Goal: Task Accomplishment & Management: Complete application form

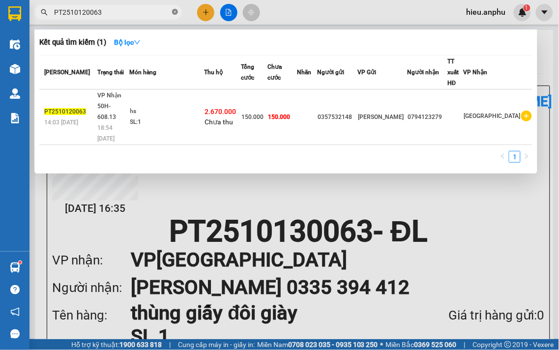
click at [173, 13] on icon "close-circle" at bounding box center [175, 12] width 6 height 6
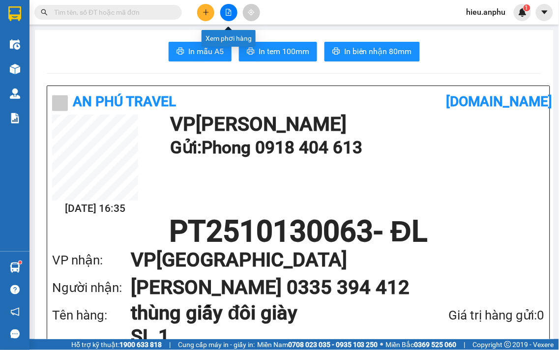
click at [229, 11] on icon "file-add" at bounding box center [228, 12] width 7 height 7
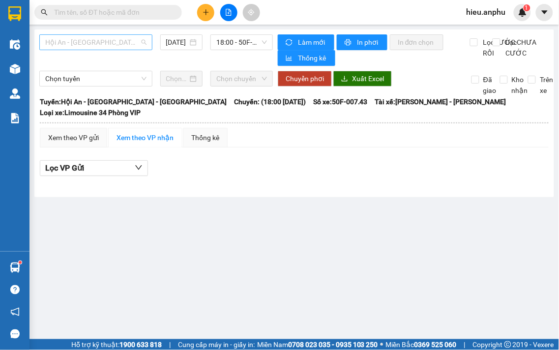
click at [148, 38] on div "Hội An - [GEOGRAPHIC_DATA] - [GEOGRAPHIC_DATA]" at bounding box center [95, 42] width 113 height 16
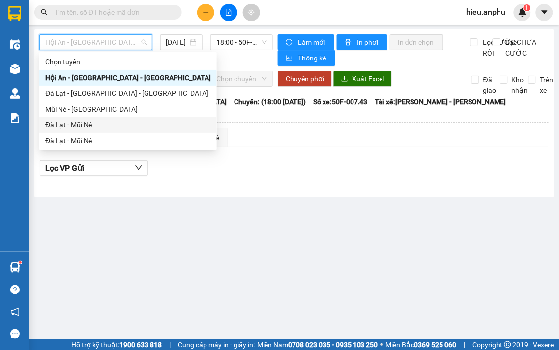
click at [62, 128] on div "Đà Lạt - Mũi Né" at bounding box center [128, 124] width 166 height 11
type input "[DATE]"
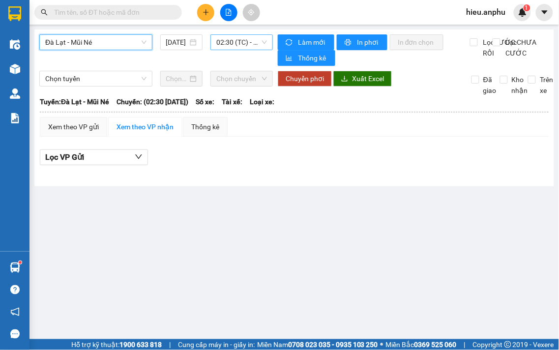
click at [262, 40] on span "02:30 (TC) - (Đã hủy)" at bounding box center [241, 42] width 51 height 15
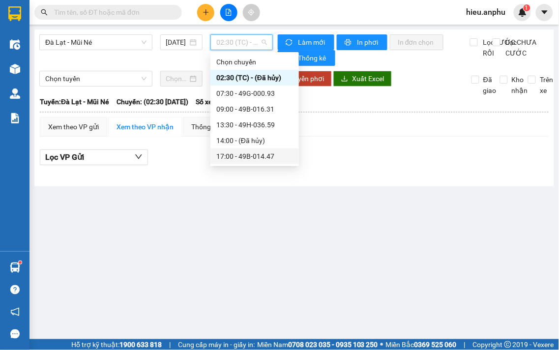
click at [234, 160] on div "17:00 - 49B-014.47" at bounding box center [254, 156] width 77 height 11
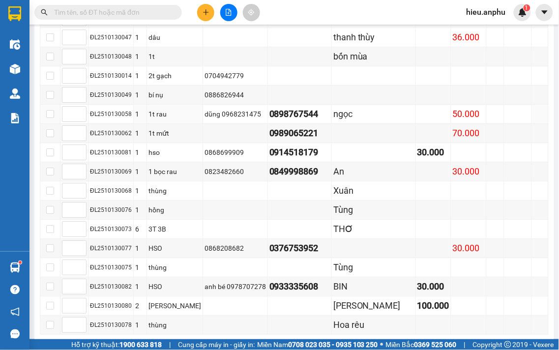
scroll to position [654, 0]
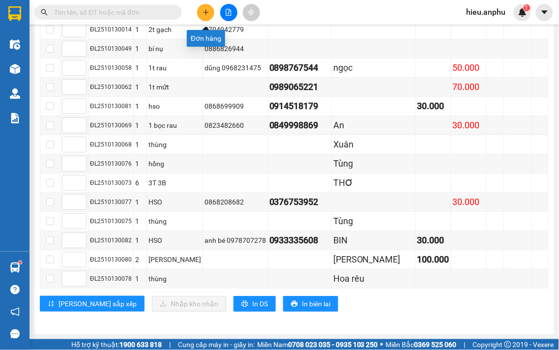
click at [201, 6] on button at bounding box center [205, 12] width 17 height 17
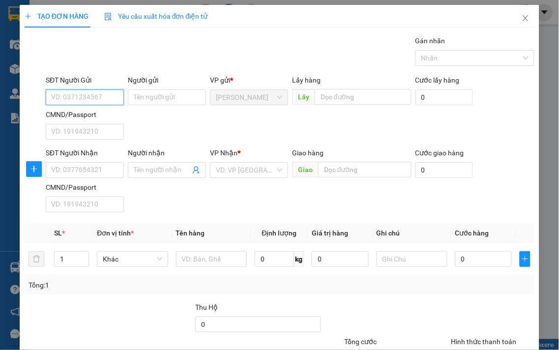
click at [70, 97] on input "SĐT Người Gửi" at bounding box center [85, 97] width 78 height 16
click at [87, 101] on input "SĐT Người Gửi" at bounding box center [85, 97] width 78 height 16
type input "0988538224"
click at [87, 114] on div "0988538224 - Sỹ" at bounding box center [83, 117] width 65 height 11
type input "Sỹ"
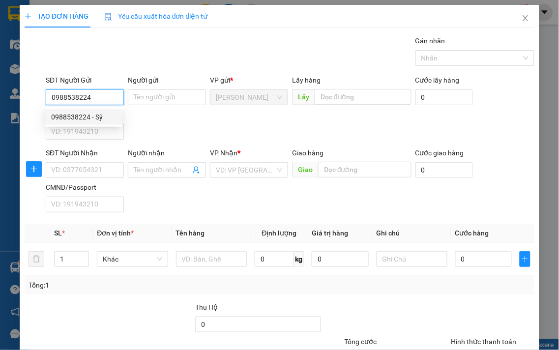
type input "0988538224"
type input "Sỹ"
type input "90.000"
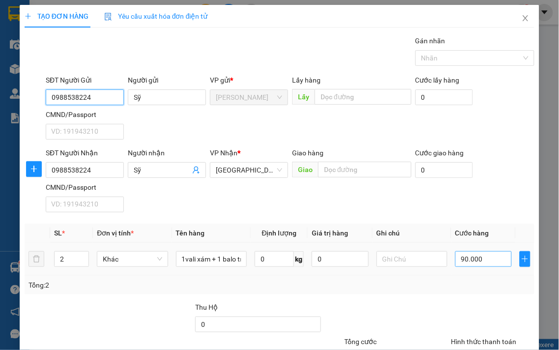
type input "0988538224"
click at [459, 263] on input "90.000" at bounding box center [483, 259] width 57 height 16
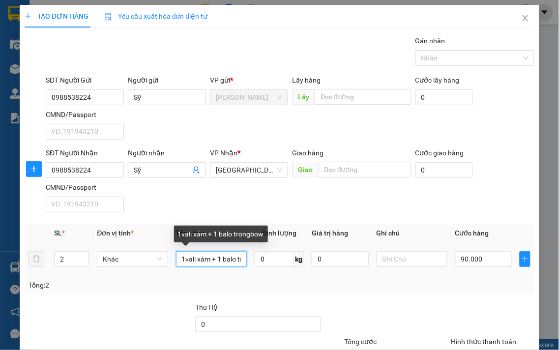
scroll to position [0, 29]
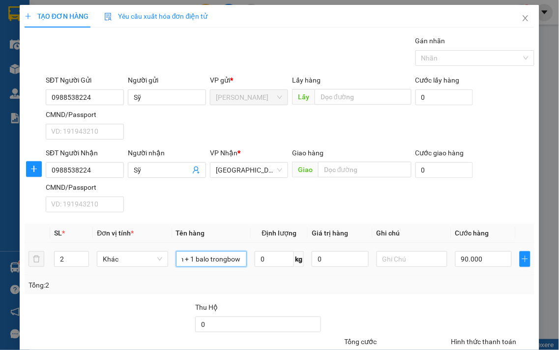
drag, startPoint x: 194, startPoint y: 260, endPoint x: 249, endPoint y: 261, distance: 55.0
click at [249, 261] on tr "2 Khác 1vali xám + 1 balo trongbow 0 kg 0 90.000" at bounding box center [280, 259] width 510 height 33
type input "1vali hồng + túi vàng"
click at [462, 259] on input "90.000" at bounding box center [483, 259] width 57 height 16
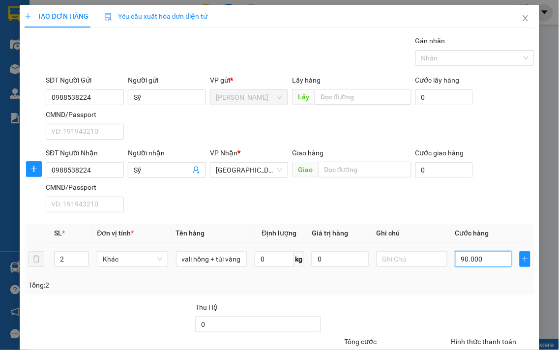
scroll to position [0, 0]
type input "1"
type input "10"
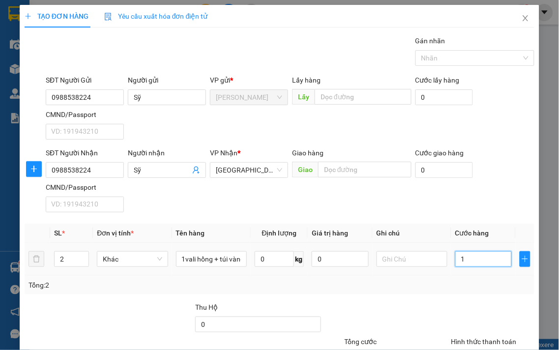
type input "10"
type input "100"
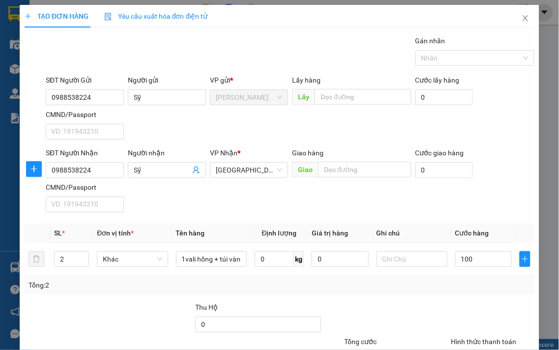
type input "100.000"
drag, startPoint x: 455, startPoint y: 316, endPoint x: 487, endPoint y: 301, distance: 35.2
click at [455, 315] on div at bounding box center [493, 319] width 86 height 34
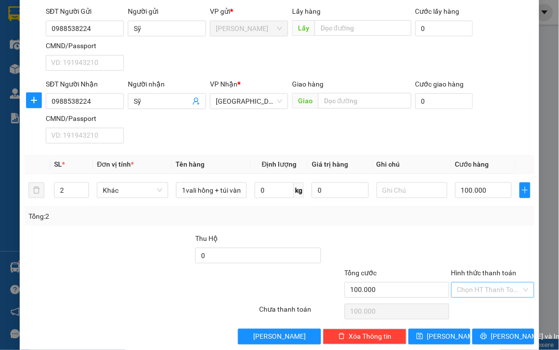
scroll to position [82, 0]
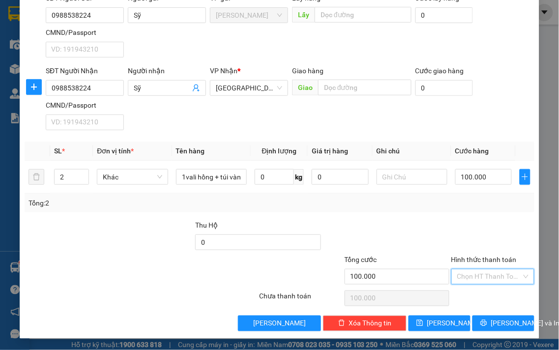
click at [485, 277] on input "Hình thức thanh toán" at bounding box center [489, 276] width 65 height 15
click at [481, 295] on div "Tại văn phòng" at bounding box center [486, 296] width 70 height 11
type input "0"
click at [512, 324] on span "[PERSON_NAME] và In" at bounding box center [525, 323] width 69 height 11
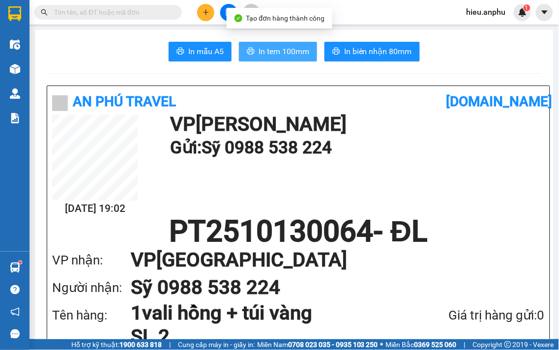
click at [253, 45] on button "In tem 100mm" at bounding box center [278, 52] width 78 height 20
click at [264, 48] on span "In tem 100mm" at bounding box center [284, 51] width 51 height 12
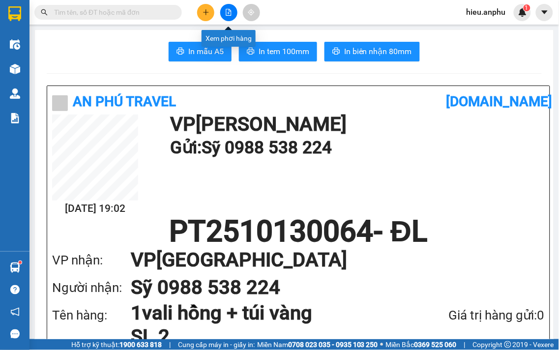
click at [231, 12] on icon "file-add" at bounding box center [228, 12] width 7 height 7
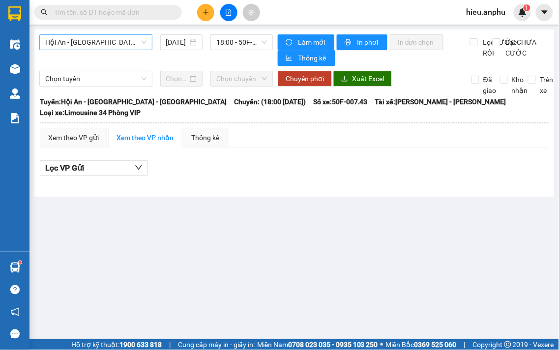
click at [128, 46] on span "Hội An - [GEOGRAPHIC_DATA] - [GEOGRAPHIC_DATA]" at bounding box center [95, 42] width 101 height 15
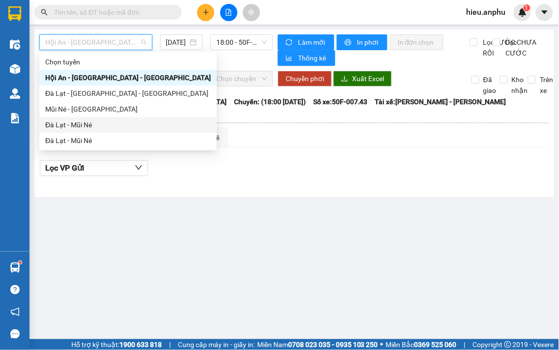
click at [93, 128] on div "Đà Lạt - Mũi Né" at bounding box center [128, 124] width 166 height 11
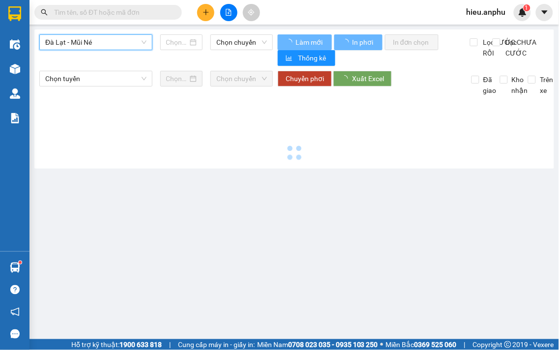
type input "[DATE]"
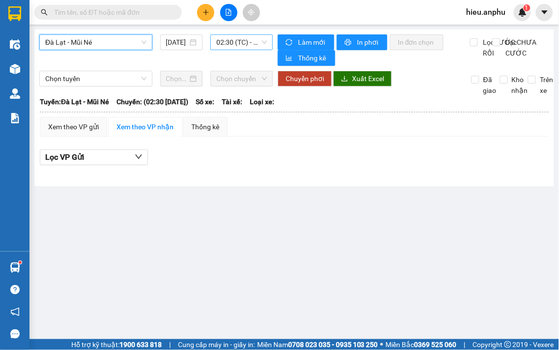
click at [219, 47] on span "02:30 (TC) - (Đã hủy)" at bounding box center [241, 42] width 51 height 15
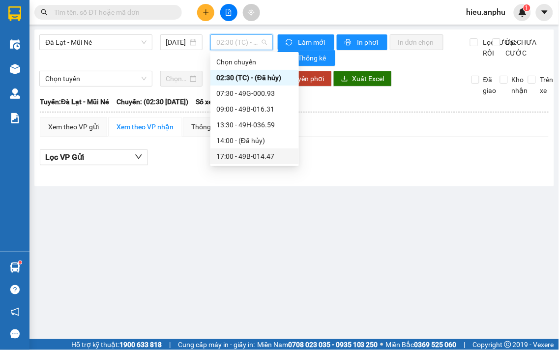
click at [259, 159] on div "17:00 - 49B-014.47" at bounding box center [254, 156] width 77 height 11
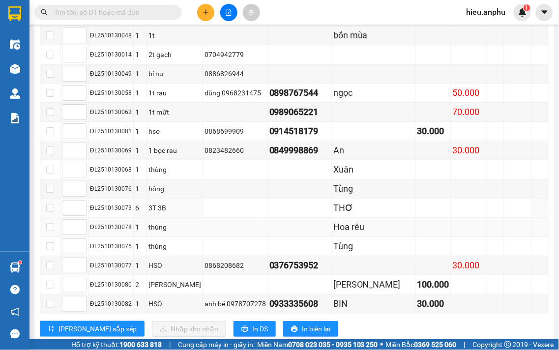
scroll to position [654, 0]
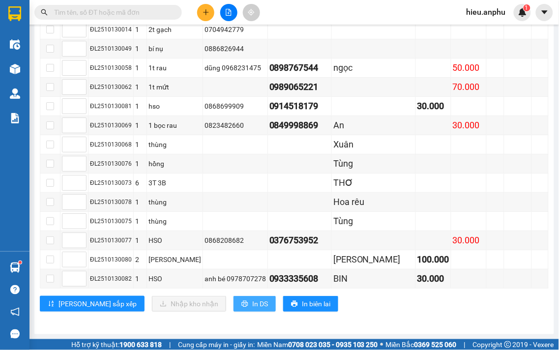
click at [252, 302] on span "In DS" at bounding box center [260, 303] width 16 height 11
